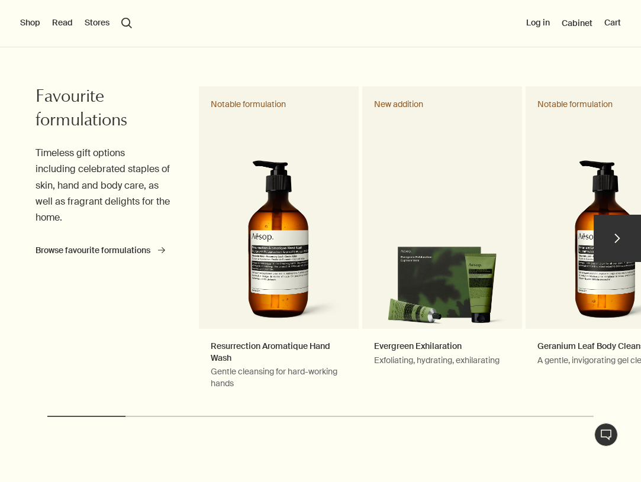
scroll to position [518, 0]
click at [612, 235] on button "chevron" at bounding box center [617, 238] width 47 height 47
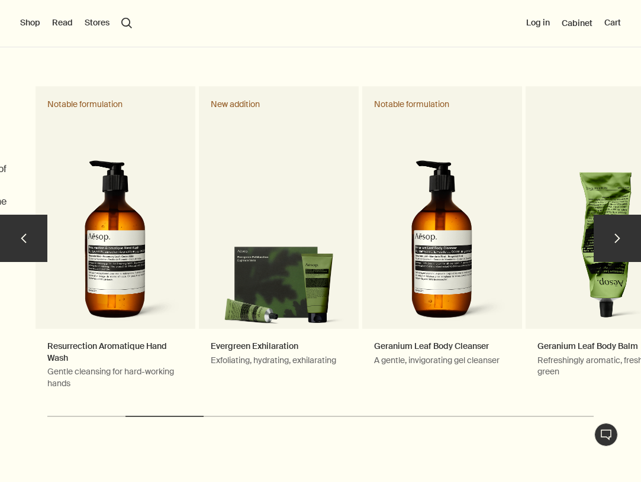
click at [612, 235] on button "chevron" at bounding box center [617, 238] width 47 height 47
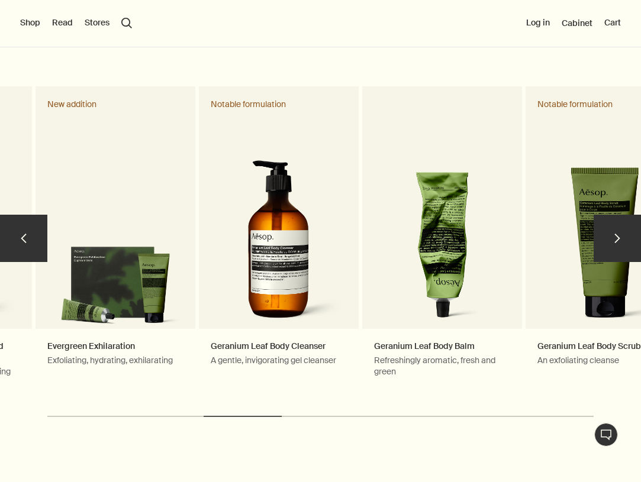
click at [612, 235] on button "chevron" at bounding box center [617, 238] width 47 height 47
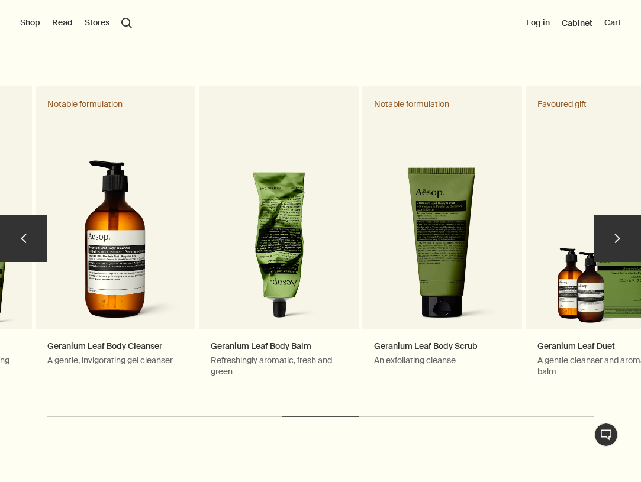
click at [612, 235] on button "chevron" at bounding box center [617, 238] width 47 height 47
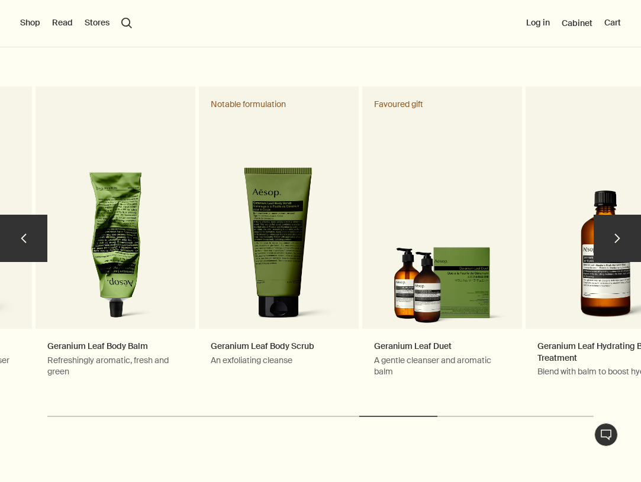
click at [612, 235] on button "chevron" at bounding box center [617, 238] width 47 height 47
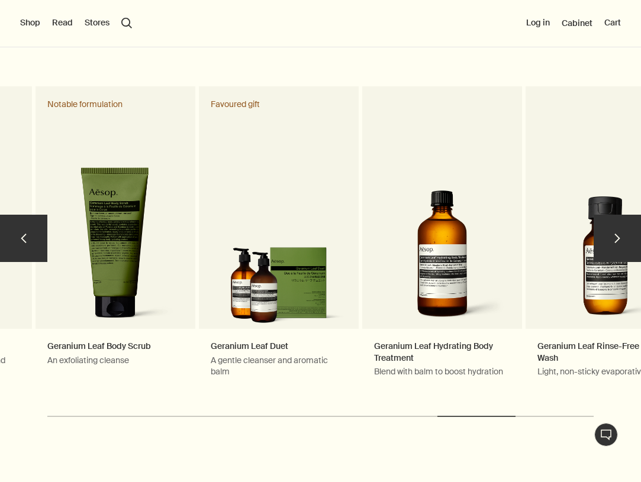
click at [612, 235] on button "chevron" at bounding box center [617, 238] width 47 height 47
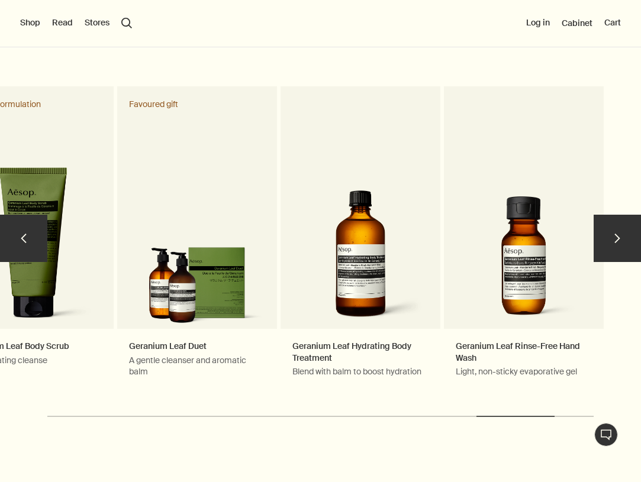
click at [612, 235] on button "chevron" at bounding box center [617, 238] width 47 height 47
click at [25, 246] on button "chevron" at bounding box center [23, 238] width 47 height 47
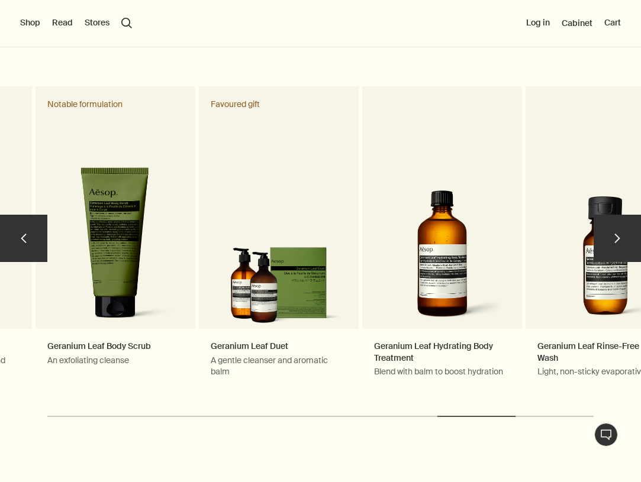
click at [25, 246] on button "chevron" at bounding box center [23, 238] width 47 height 47
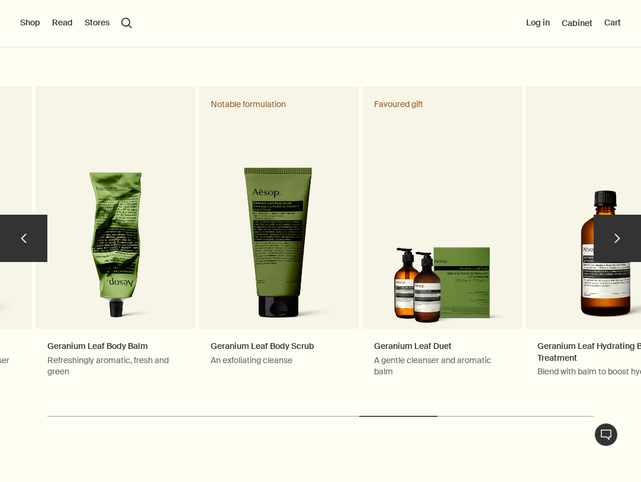
click at [25, 246] on button "chevron" at bounding box center [23, 238] width 47 height 47
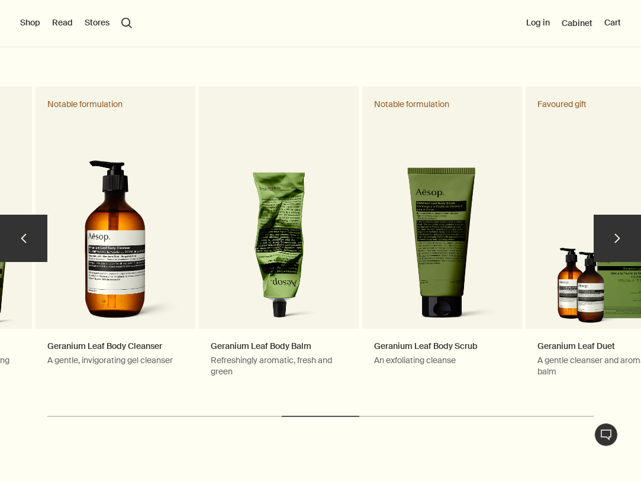
click at [25, 246] on button "chevron" at bounding box center [23, 238] width 47 height 47
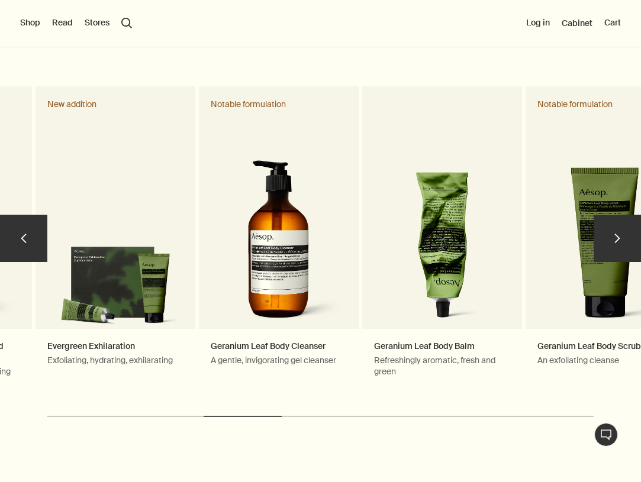
click at [25, 246] on button "chevron" at bounding box center [23, 238] width 47 height 47
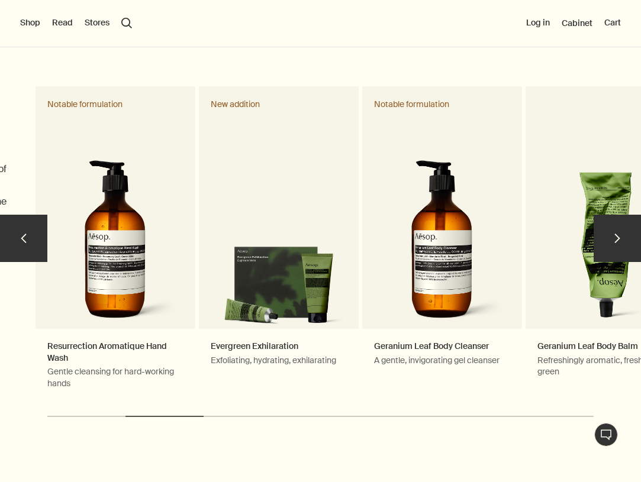
click at [25, 246] on button "chevron" at bounding box center [23, 238] width 47 height 47
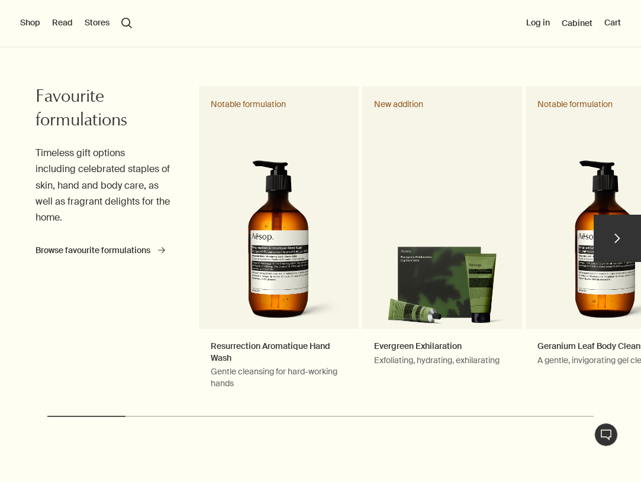
click at [25, 246] on div "chevron Favourite formulations Timeless gift options including celebrated stapl…" at bounding box center [320, 262] width 641 height 358
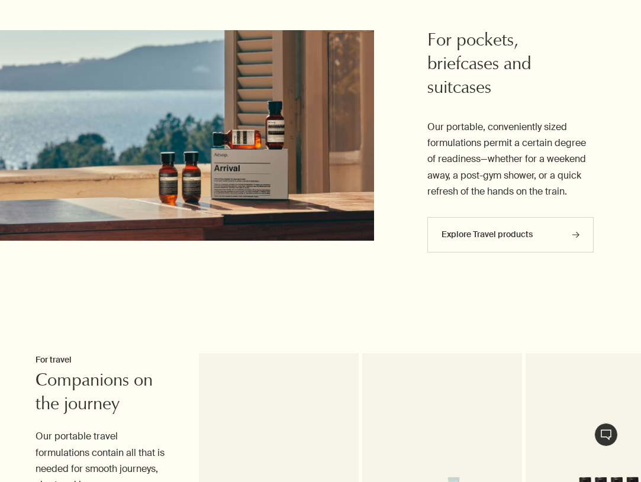
scroll to position [2418, 0]
